Goal: Use online tool/utility: Utilize a website feature to perform a specific function

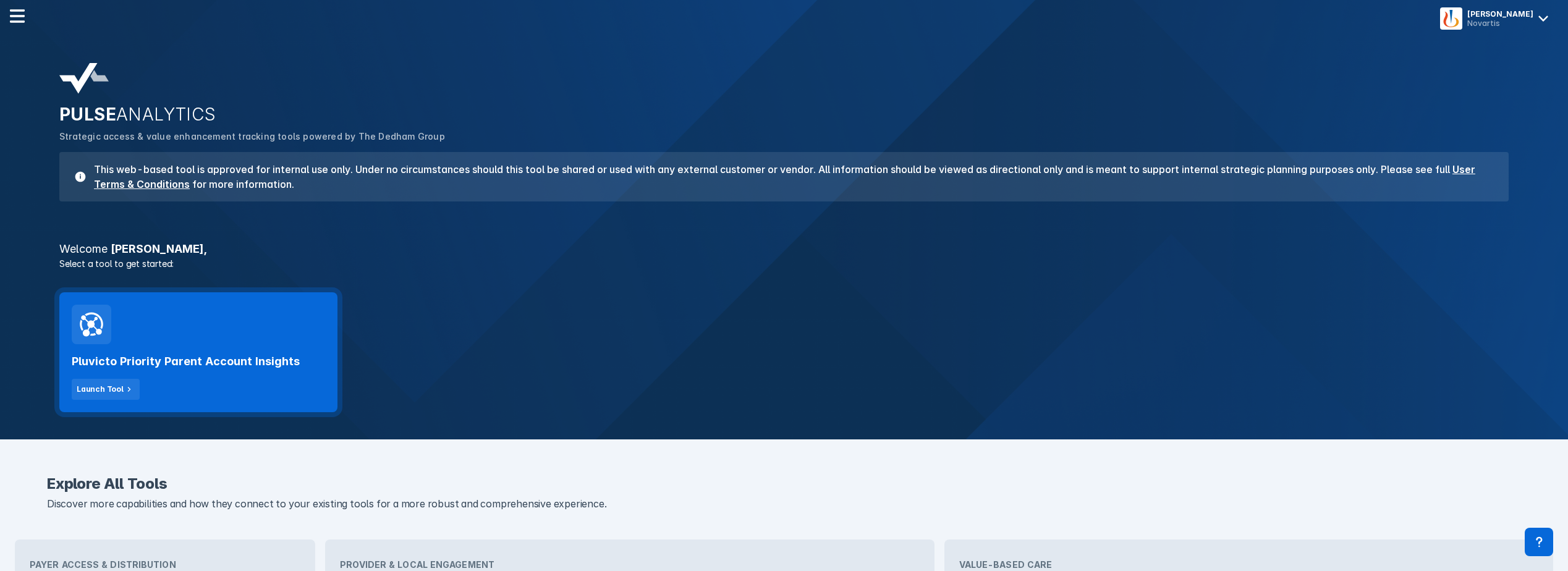
click at [267, 349] on div "Pluvicto Priority Parent Account Insights Launch Tool" at bounding box center [198, 372] width 253 height 56
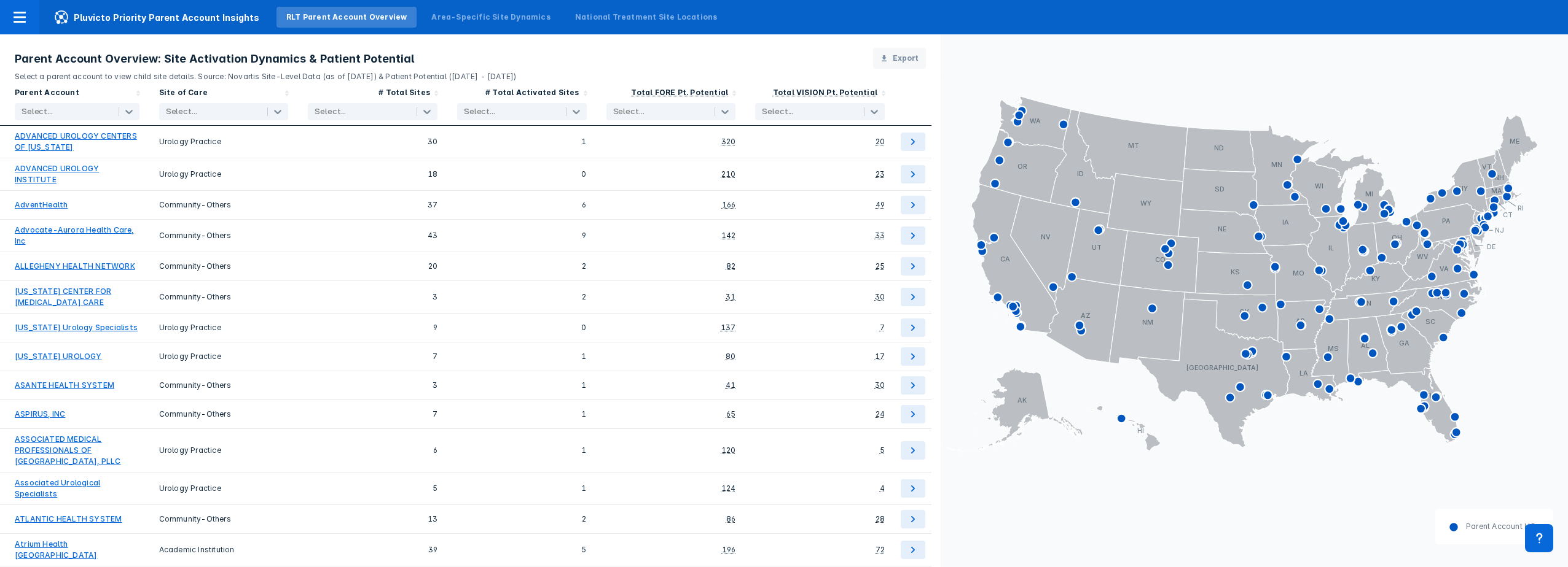
click at [42, 114] on div at bounding box center [65, 111] width 88 height 12
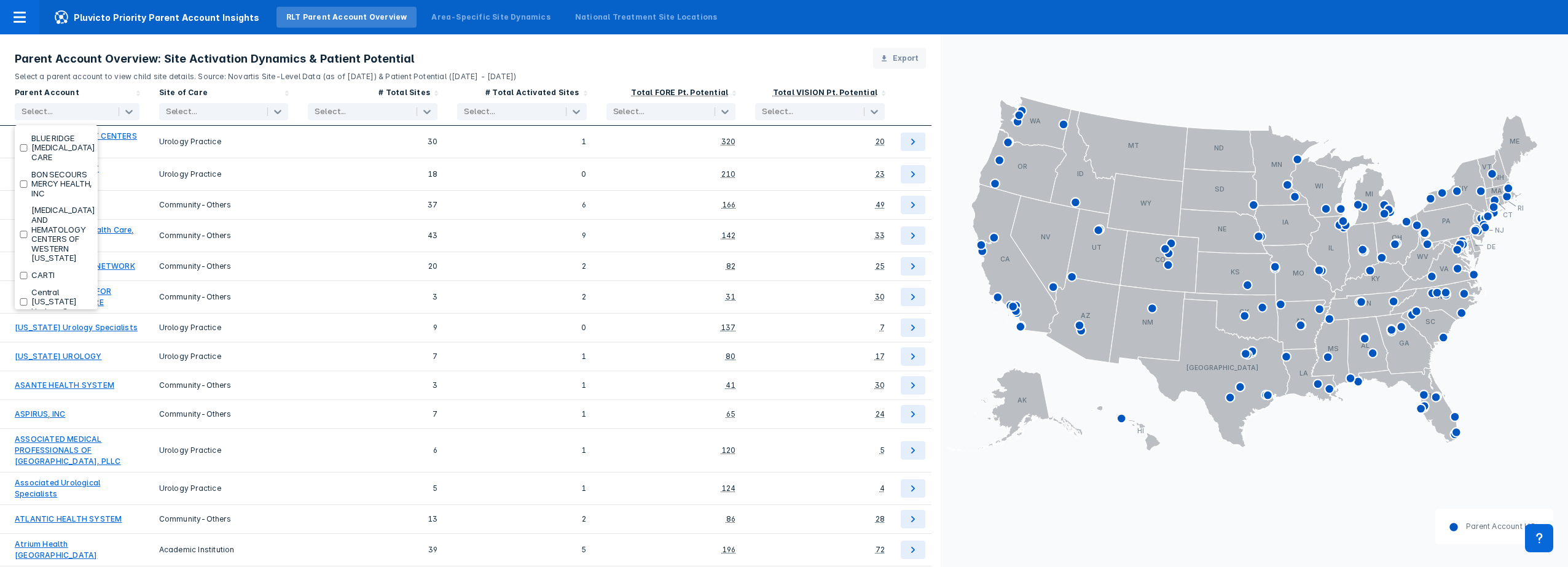
scroll to position [836, 0]
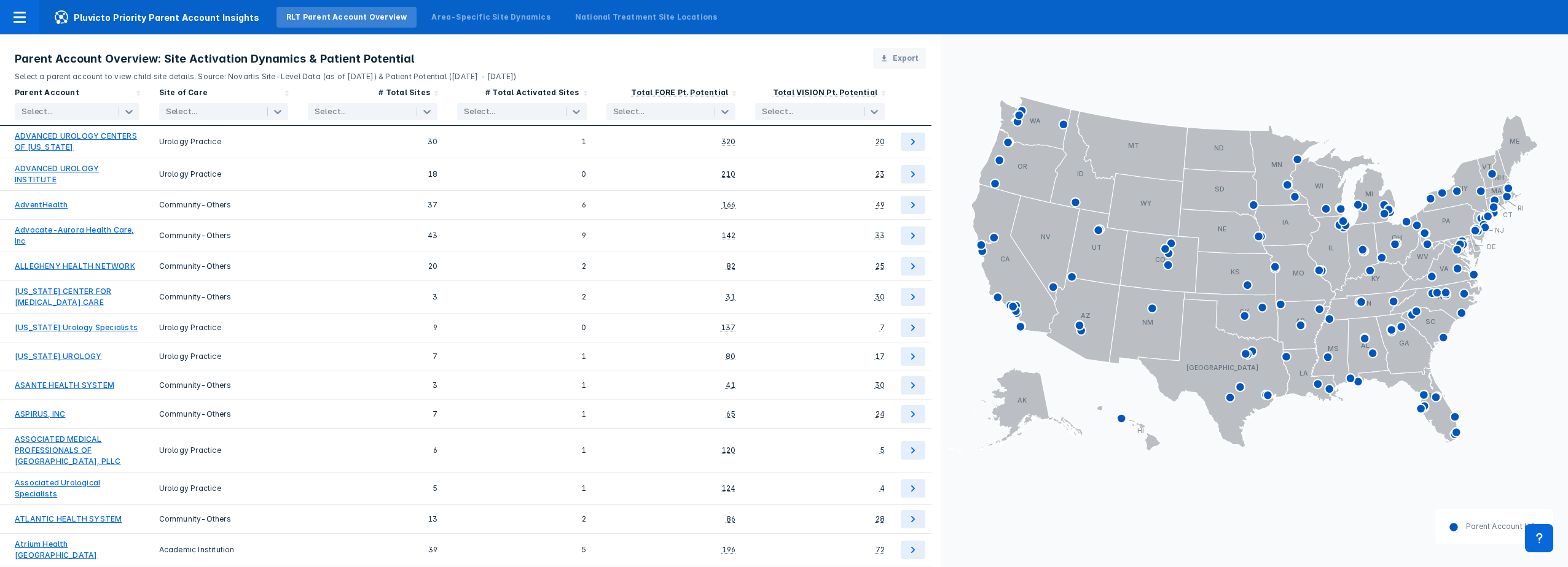
click at [47, 112] on div at bounding box center [65, 111] width 88 height 12
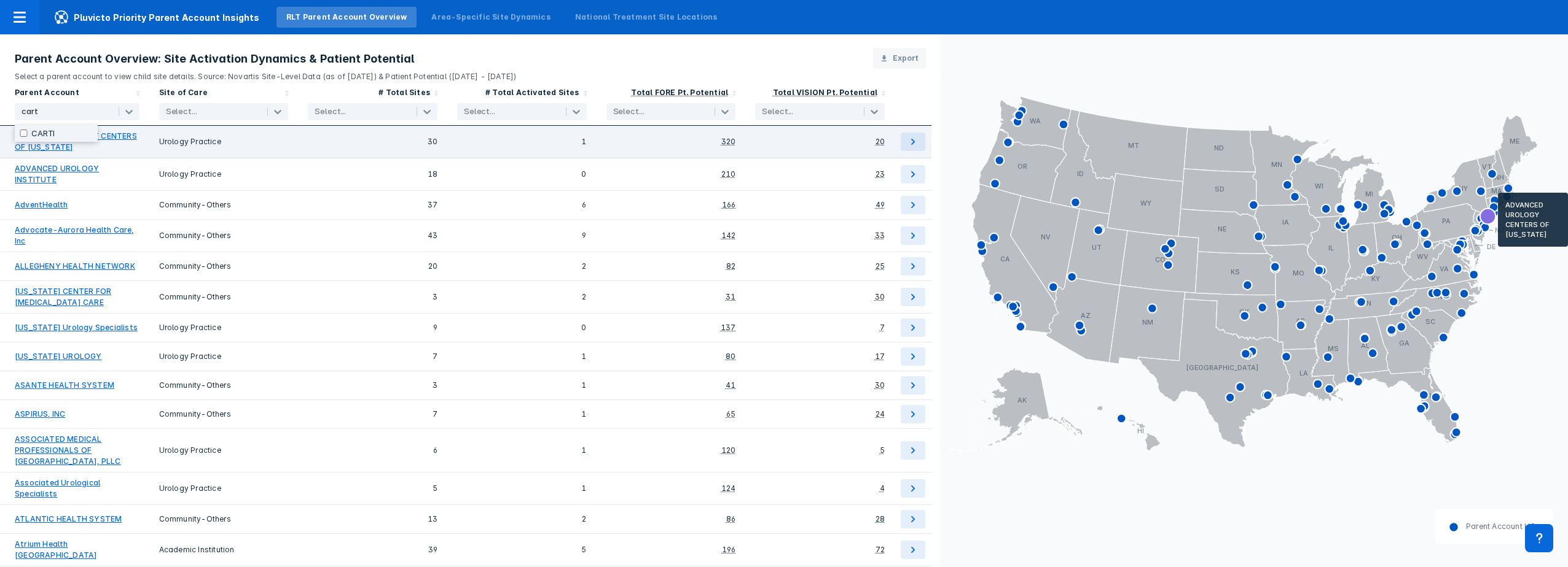
type input "carti"
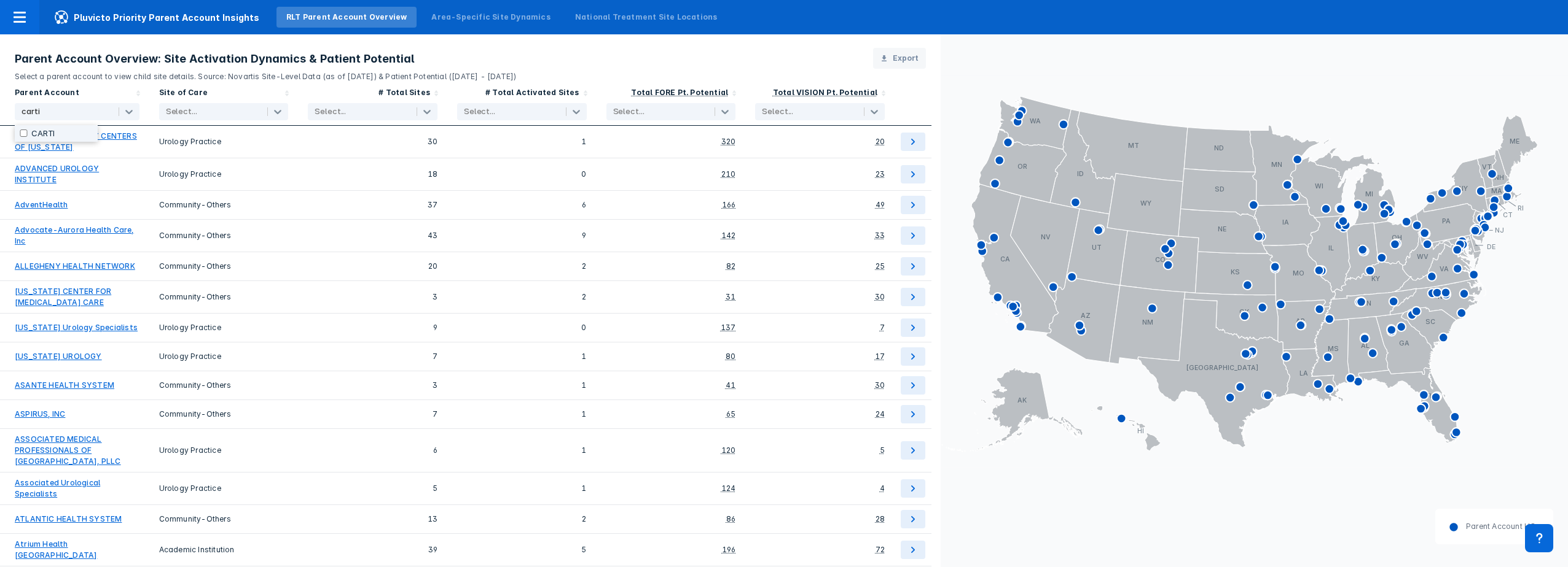
click at [47, 133] on label "CARTI" at bounding box center [42, 134] width 24 height 9
checkbox input "true"
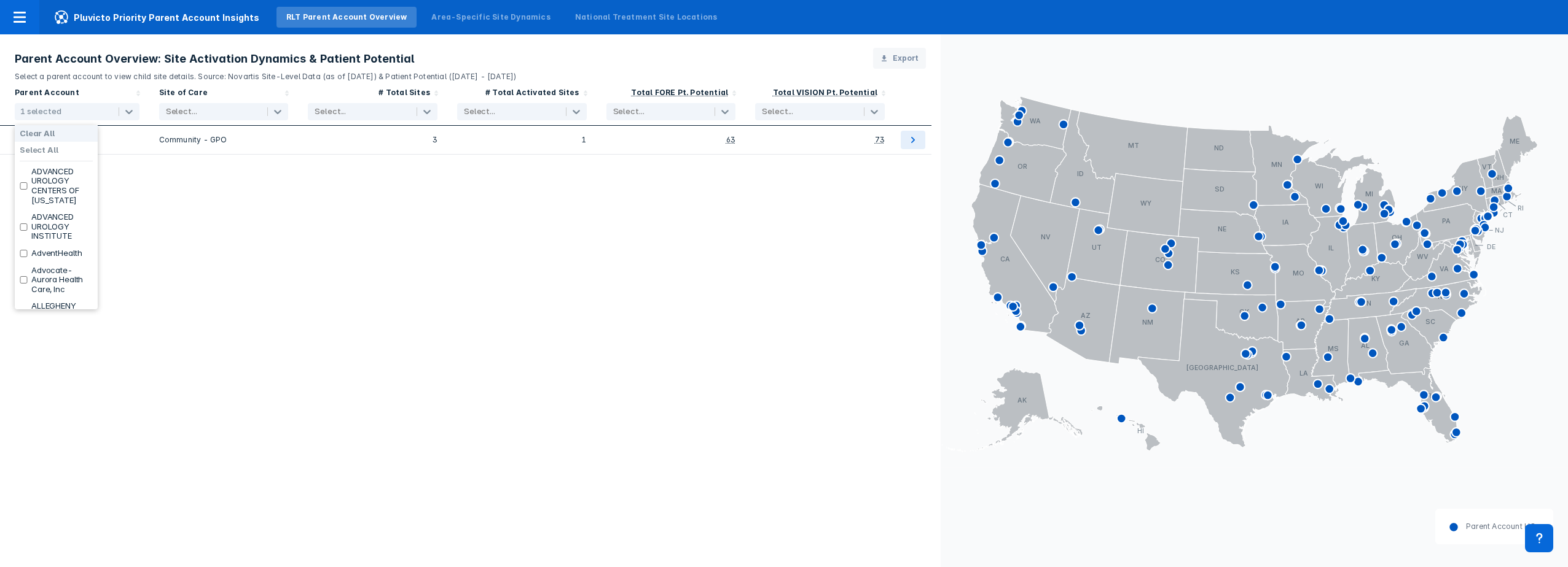
click at [33, 106] on div "1 selected" at bounding box center [41, 111] width 41 height 9
click at [1402, 464] on rect at bounding box center [1254, 271] width 628 height 392
click at [146, 196] on div "Parent Account 1 selected Site of Care Select... # Total Sites Select... # Tota…" at bounding box center [470, 324] width 940 height 485
